Goal: Check status

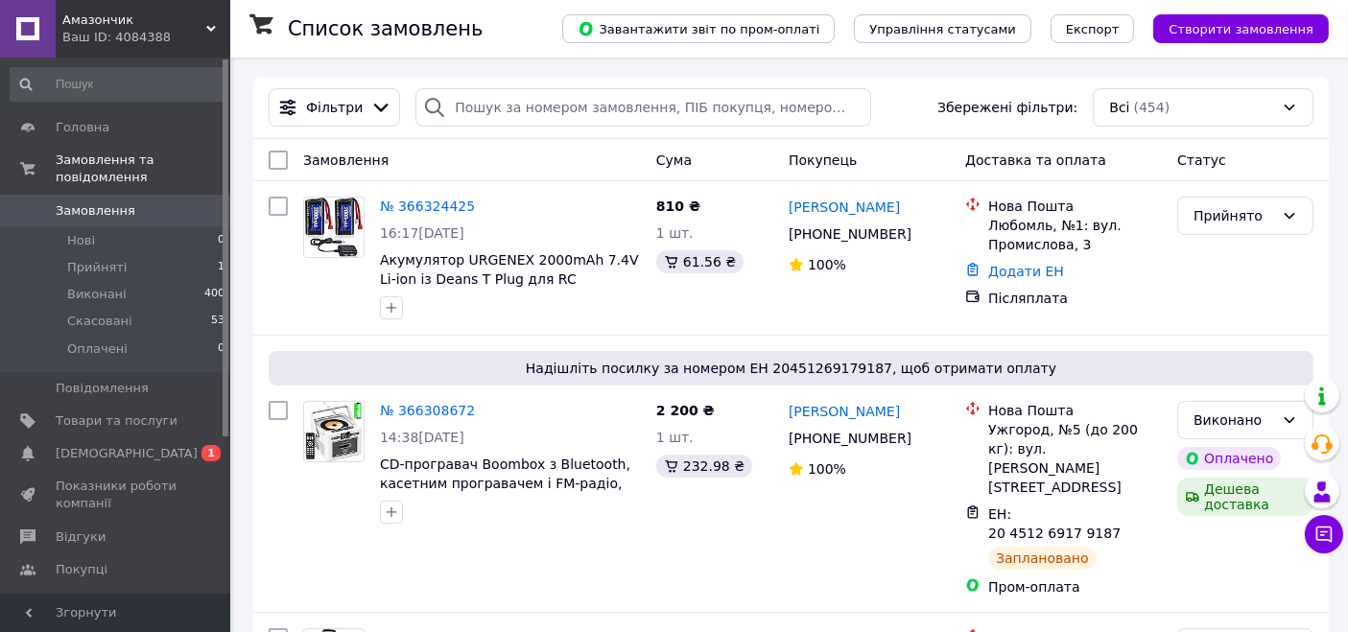
click at [106, 202] on span "Замовлення" at bounding box center [96, 210] width 80 height 17
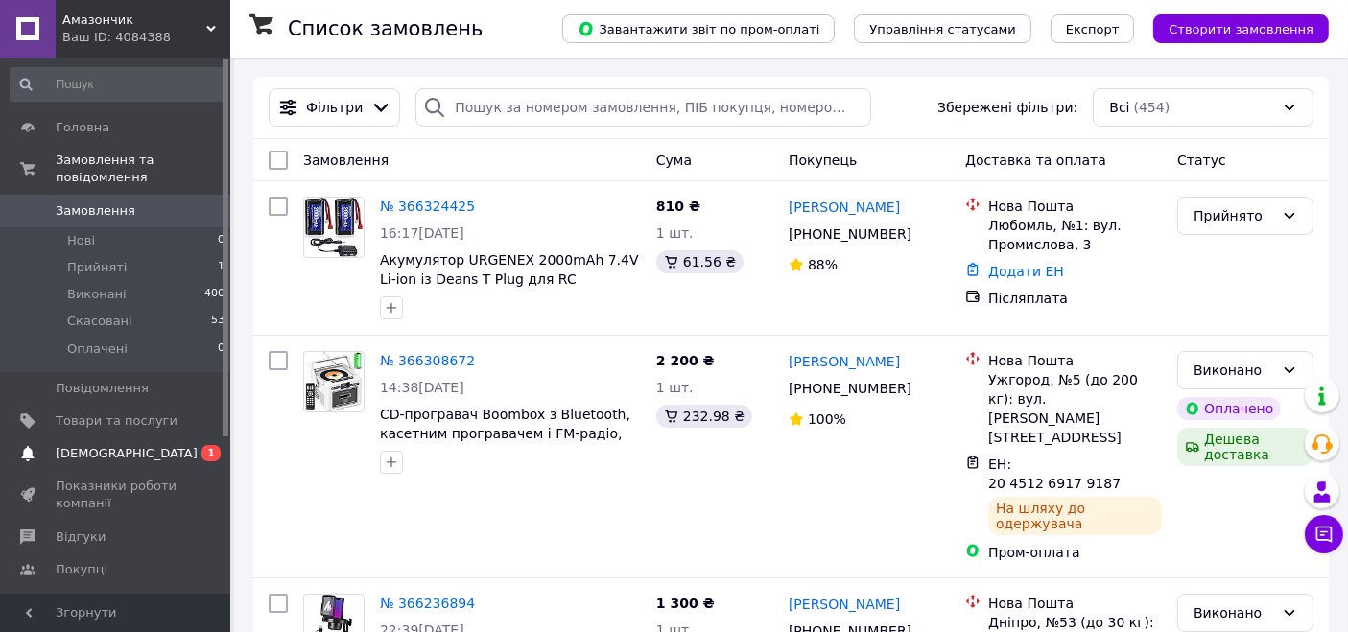
click at [165, 445] on span "[DEMOGRAPHIC_DATA]" at bounding box center [117, 453] width 122 height 17
